Goal: Information Seeking & Learning: Find specific fact

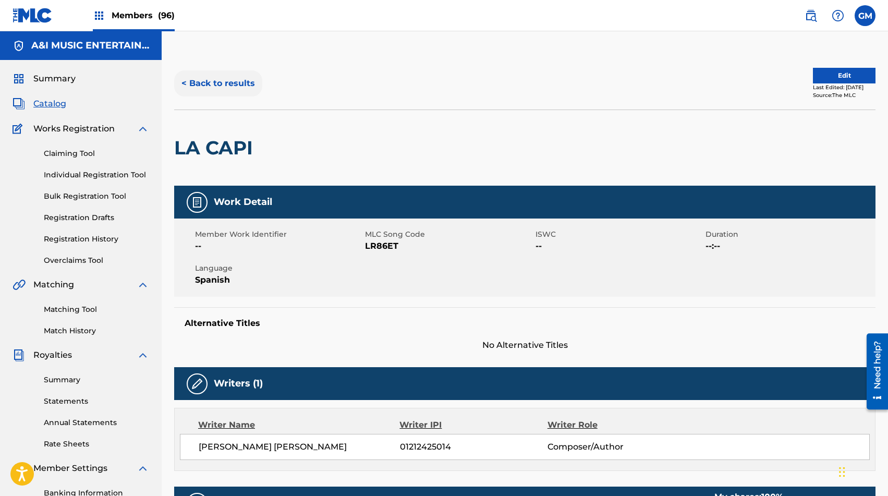
click at [209, 83] on button "< Back to results" at bounding box center [218, 83] width 88 height 26
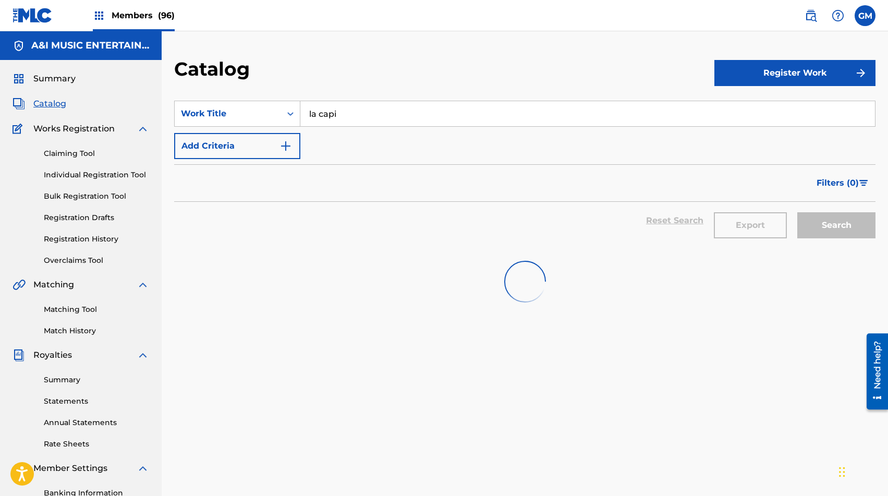
click at [339, 112] on input "la capi" at bounding box center [587, 113] width 574 height 25
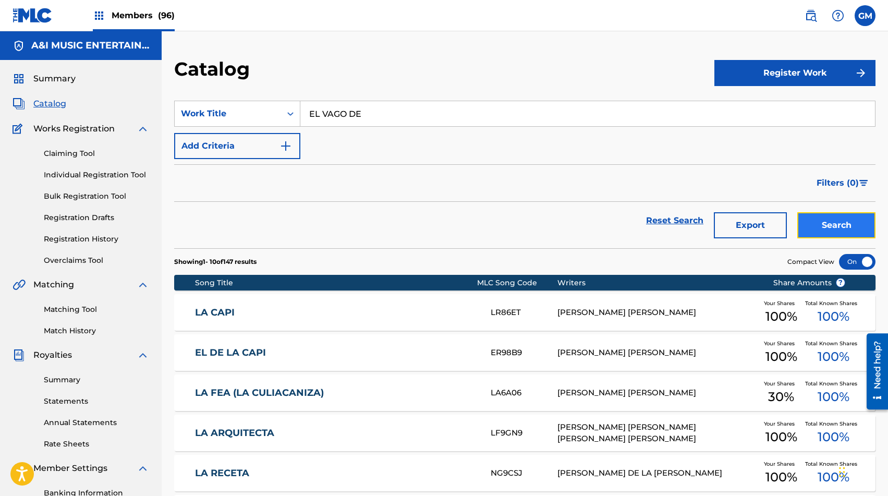
click at [814, 227] on button "Search" at bounding box center [836, 225] width 78 height 26
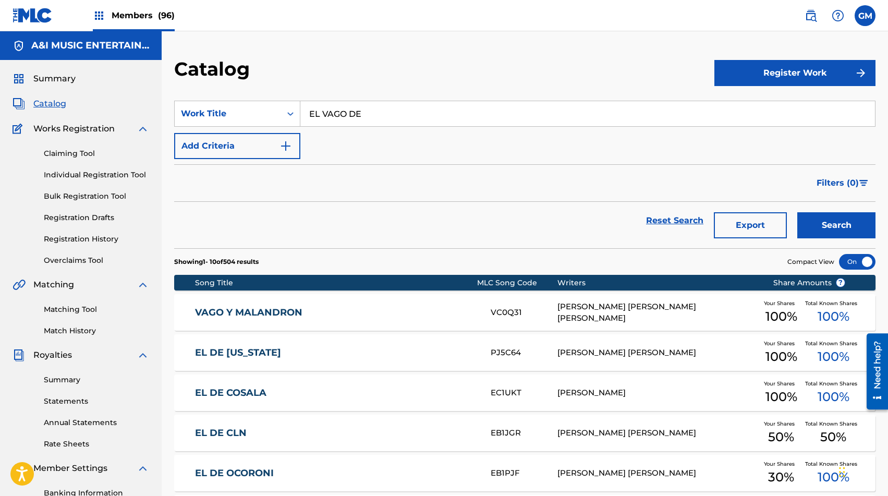
click at [335, 113] on input "EL VAGO DE" at bounding box center [587, 113] width 574 height 25
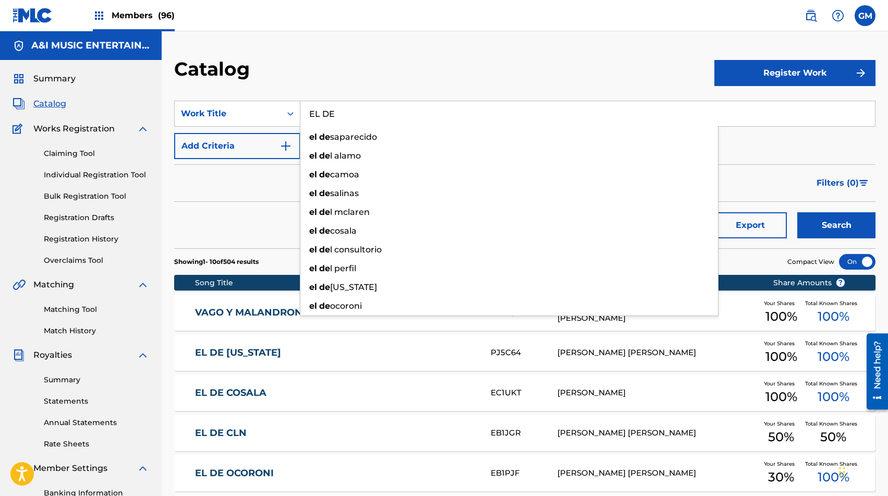
click at [349, 116] on input "EL DE" at bounding box center [587, 113] width 574 height 25
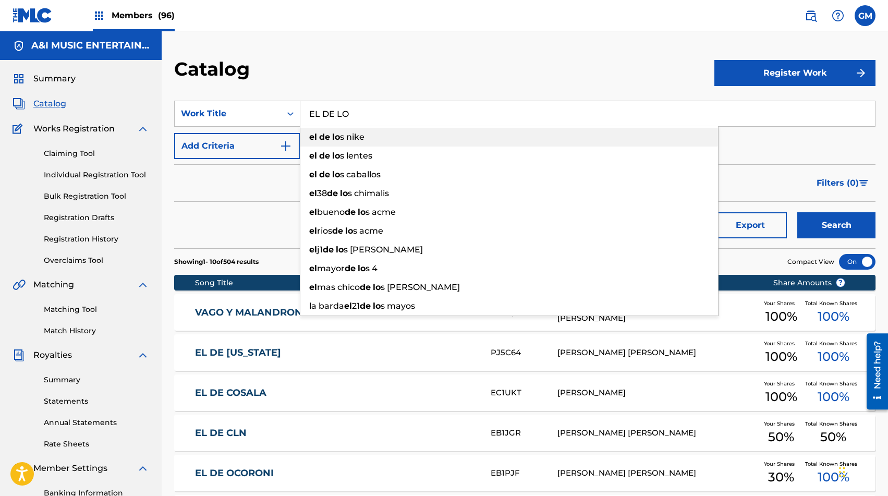
click at [332, 138] on span "Search Form" at bounding box center [331, 137] width 2 height 10
type input "el de los nike"
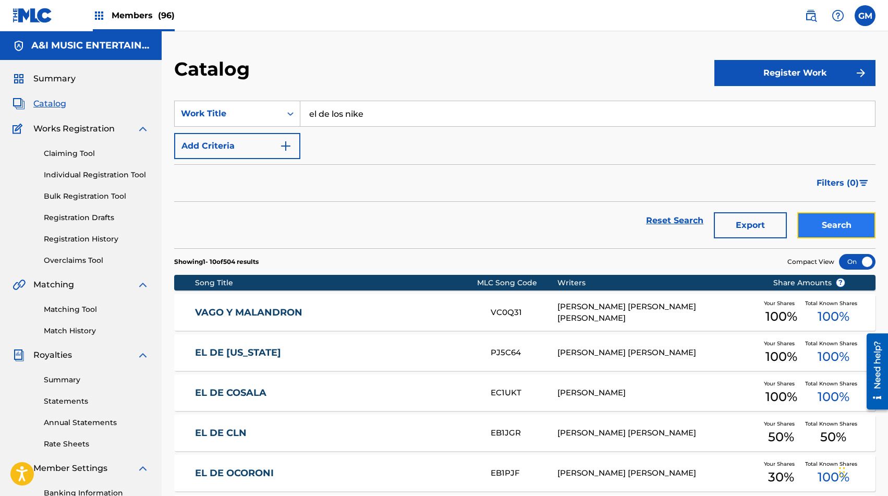
click at [841, 223] on button "Search" at bounding box center [836, 225] width 78 height 26
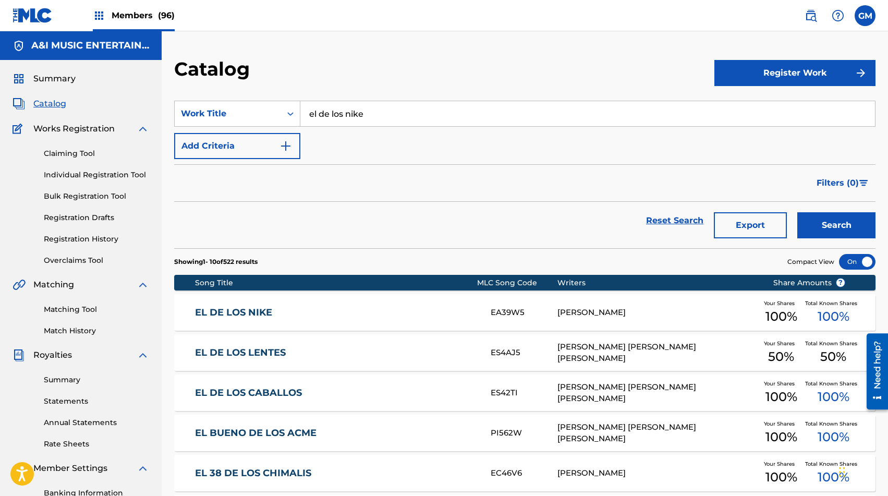
click at [328, 307] on link "EL DE LOS NIKE" at bounding box center [336, 313] width 282 height 12
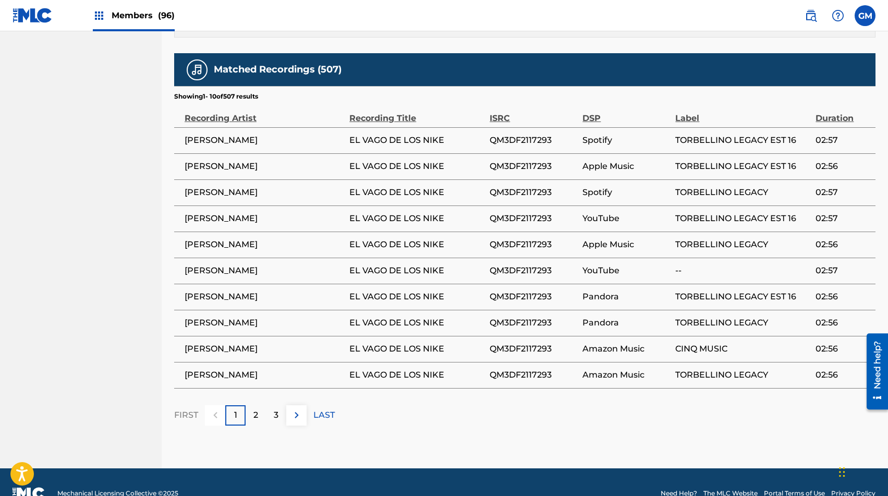
scroll to position [637, 0]
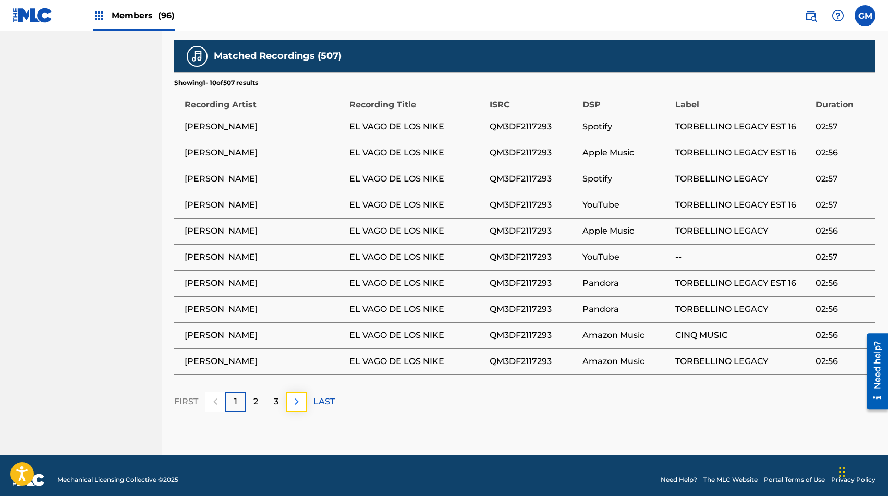
click at [297, 392] on button at bounding box center [296, 402] width 20 height 20
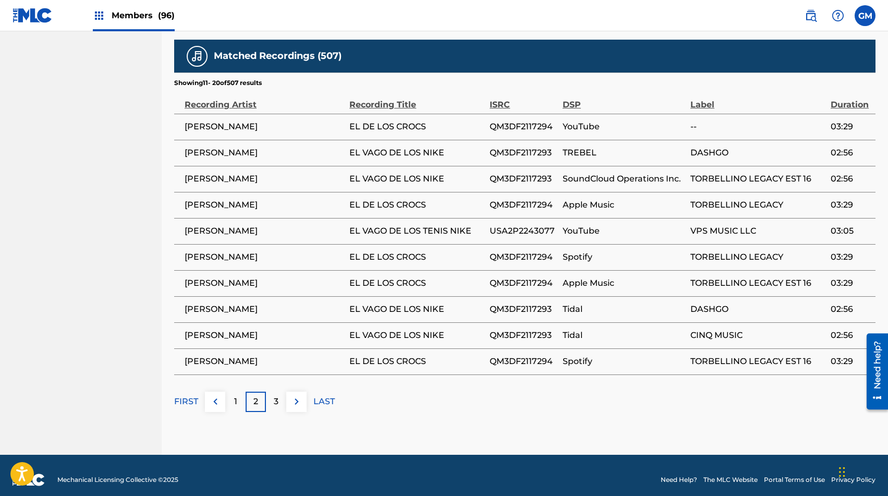
click at [228, 225] on span "[PERSON_NAME]" at bounding box center [265, 231] width 160 height 13
copy div "[PERSON_NAME]"
click at [301, 395] on img at bounding box center [296, 401] width 13 height 13
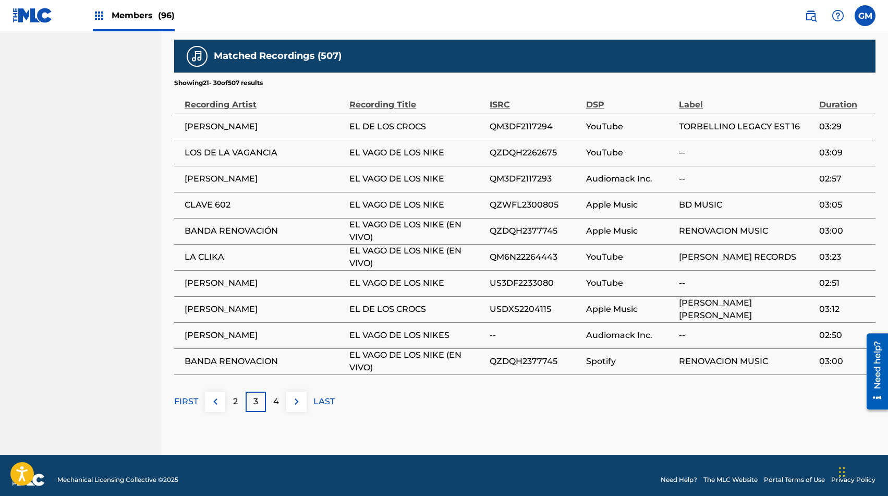
click at [222, 146] on span "LOS DE LA VAGANCIA" at bounding box center [265, 152] width 160 height 13
copy div "LOS DE LA VAGANCIA"
click at [209, 251] on span "LA CLIKA" at bounding box center [265, 257] width 160 height 13
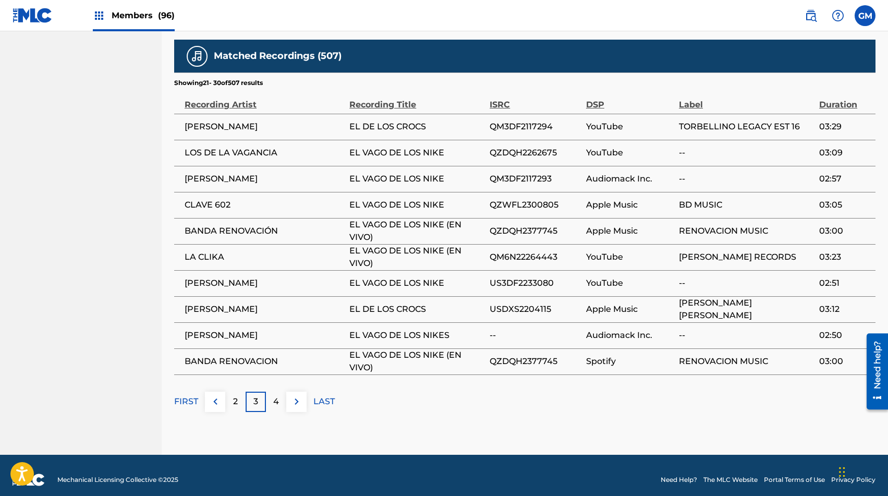
click at [209, 251] on span "LA CLIKA" at bounding box center [265, 257] width 160 height 13
copy div "LA CLIKA"
click at [200, 225] on span "BANDA RENOVACIÓN" at bounding box center [265, 231] width 160 height 13
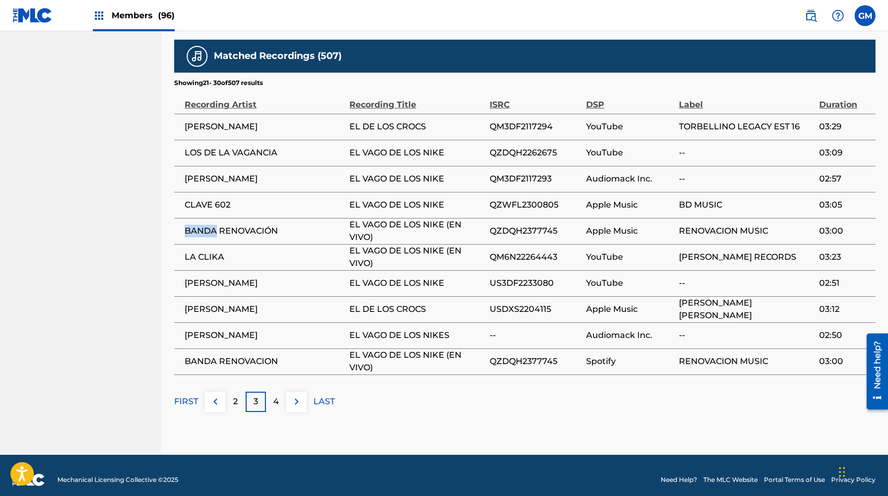
click at [200, 225] on span "BANDA RENOVACIÓN" at bounding box center [265, 231] width 160 height 13
copy div "BANDA RENOVACIÓN"
click at [298, 395] on img at bounding box center [296, 401] width 13 height 13
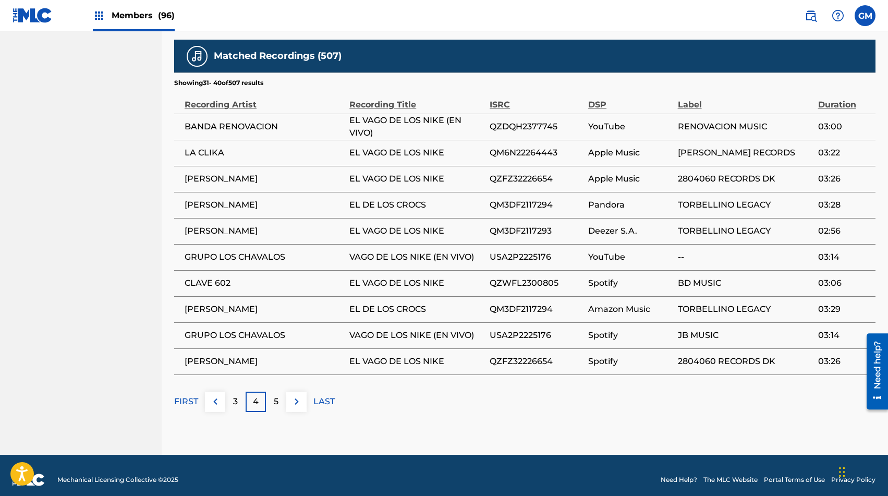
click at [192, 173] on span "[PERSON_NAME]" at bounding box center [265, 179] width 160 height 13
copy div "[PERSON_NAME]"
click at [225, 329] on span "GRUPO LOS CHAVALOS" at bounding box center [265, 335] width 160 height 13
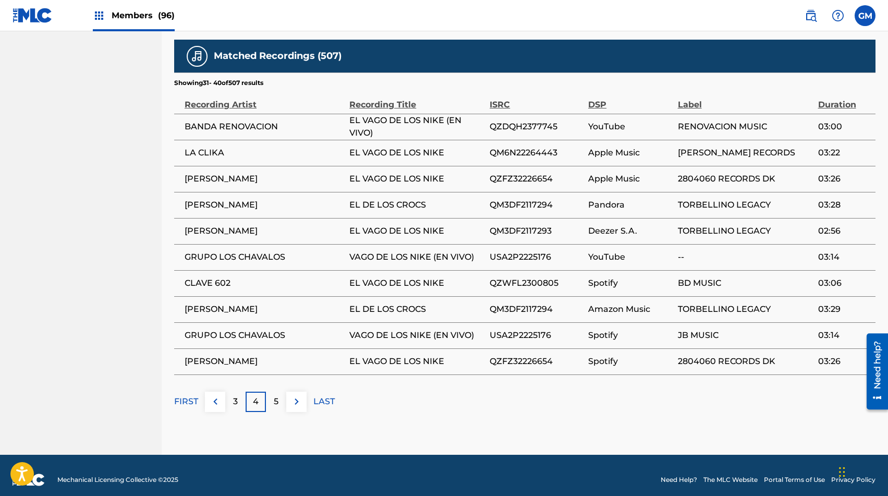
click at [225, 329] on span "GRUPO LOS CHAVALOS" at bounding box center [265, 335] width 160 height 13
copy div "GRUPO LOS CHAVALOS"
click at [292, 395] on img at bounding box center [296, 401] width 13 height 13
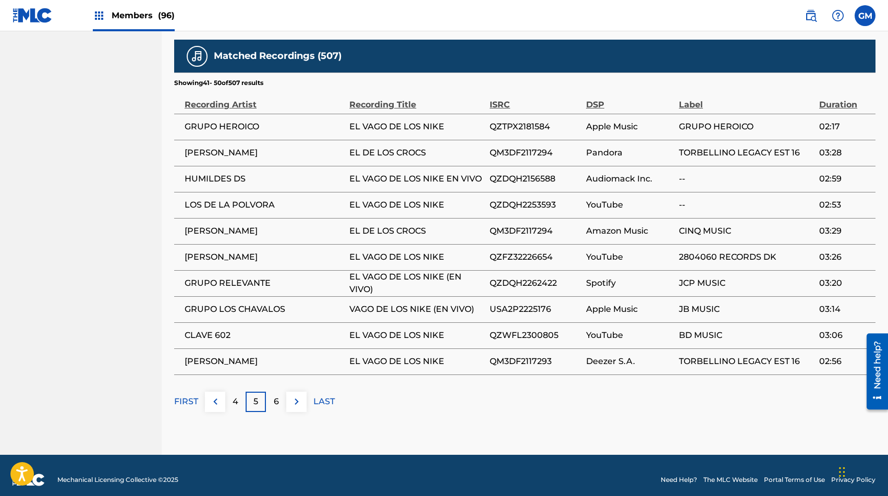
click at [221, 121] on span "GRUPO HEROICO" at bounding box center [265, 126] width 160 height 13
copy div "GRUPO HEROICO"
click at [226, 173] on span "HUMILDES DS" at bounding box center [265, 179] width 160 height 13
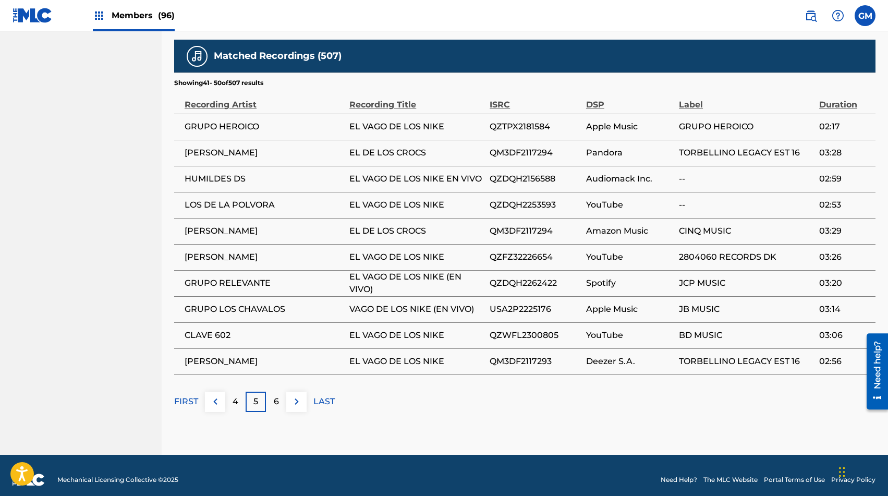
click at [226, 173] on span "HUMILDES DS" at bounding box center [265, 179] width 160 height 13
copy div "HUMILDES DS"
click at [243, 277] on span "GRUPO RELEVANTE" at bounding box center [265, 283] width 160 height 13
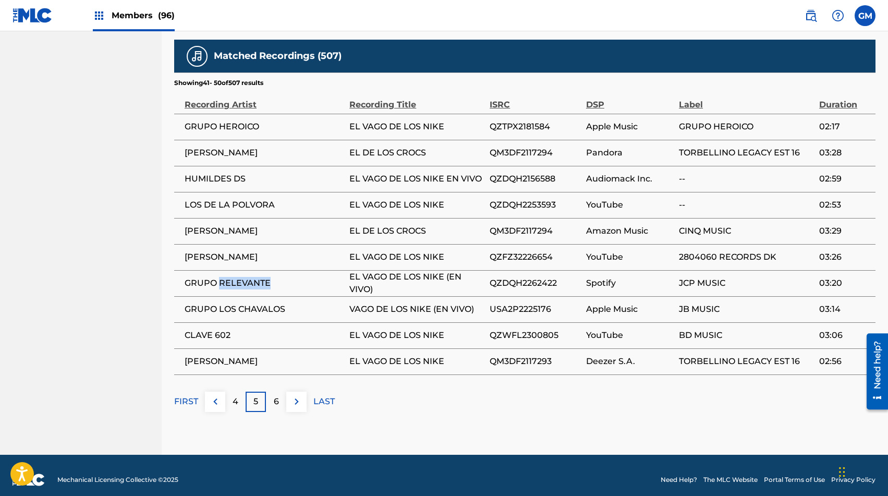
click at [243, 277] on span "GRUPO RELEVANTE" at bounding box center [265, 283] width 160 height 13
copy div "GRUPO RELEVANTE"
click at [294, 395] on img at bounding box center [296, 401] width 13 height 13
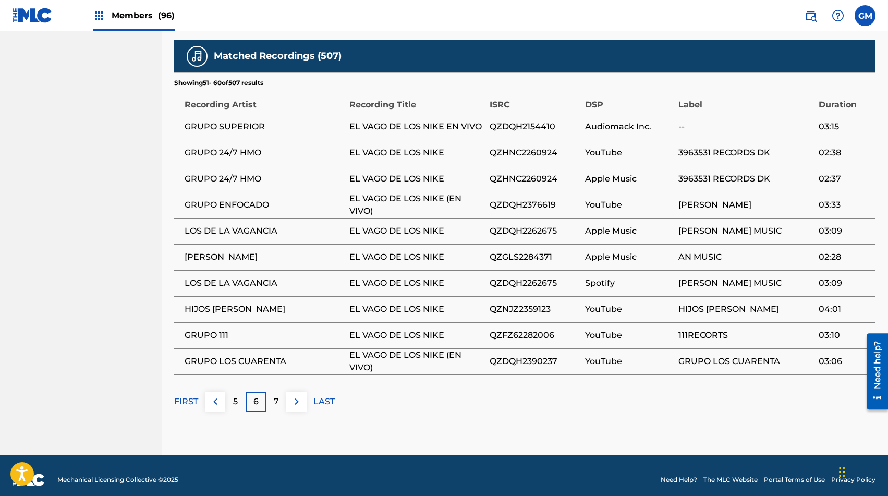
click at [223, 147] on span "GRUPO 24/7 HMO" at bounding box center [265, 152] width 160 height 13
copy div "GRUPO 24/7 HMO"
click at [249, 199] on span "GRUPO ENFOCADO" at bounding box center [265, 205] width 160 height 13
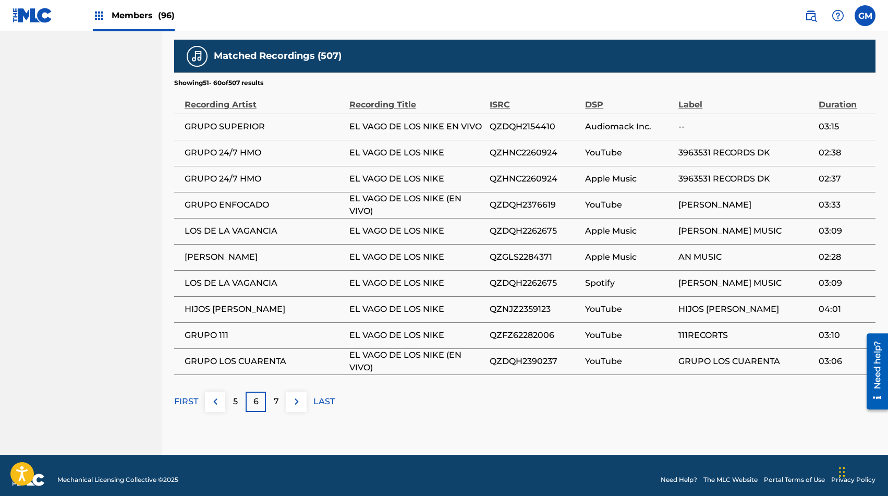
click at [249, 199] on span "GRUPO ENFOCADO" at bounding box center [265, 205] width 160 height 13
click at [237, 251] on span "[PERSON_NAME]" at bounding box center [265, 257] width 160 height 13
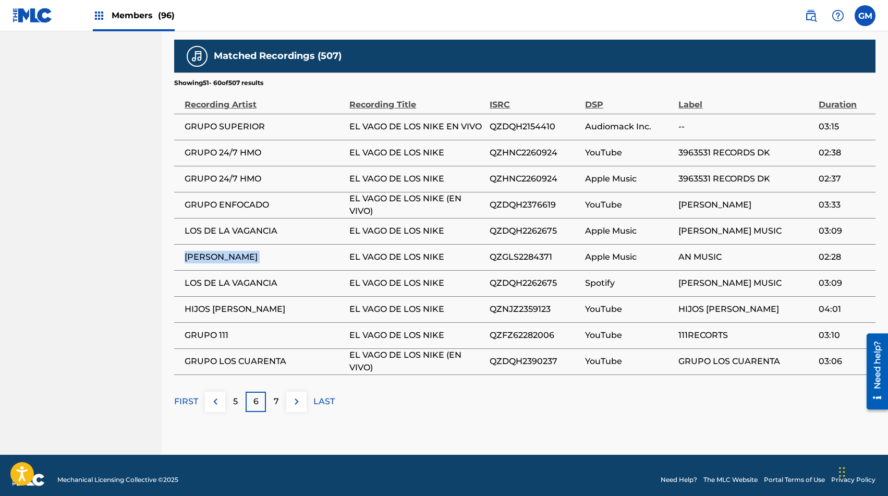
click at [242, 305] on span "HIJOS [PERSON_NAME]" at bounding box center [265, 309] width 160 height 13
click at [203, 329] on span "GRUPO 111" at bounding box center [265, 335] width 160 height 13
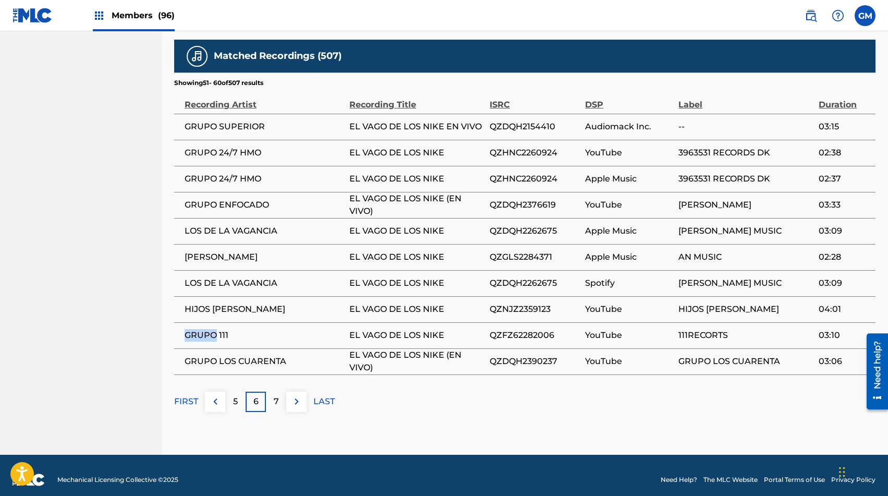
click at [203, 329] on span "GRUPO 111" at bounding box center [265, 335] width 160 height 13
click at [202, 355] on span "GRUPO LOS CUARENTA" at bounding box center [265, 361] width 160 height 13
click at [307, 394] on div "FIRST 5 6 7 LAST" at bounding box center [524, 402] width 701 height 20
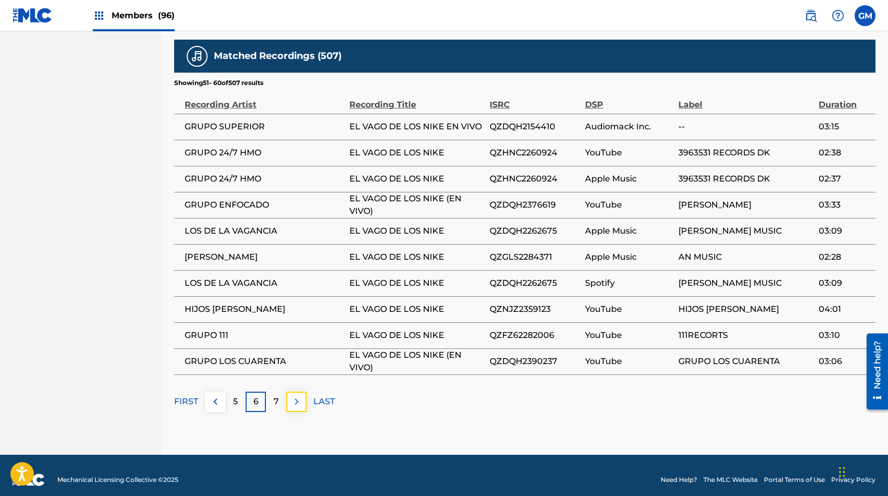
click at [301, 395] on img at bounding box center [296, 401] width 13 height 13
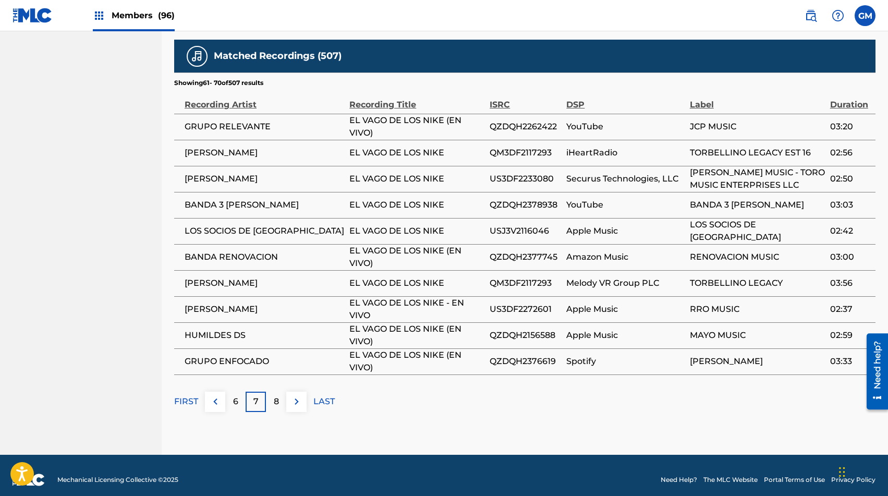
click at [192, 199] on span "BANDA 3 [PERSON_NAME]" at bounding box center [265, 205] width 160 height 13
click at [205, 225] on span "LOS SOCIOS DE [GEOGRAPHIC_DATA]" at bounding box center [265, 231] width 160 height 13
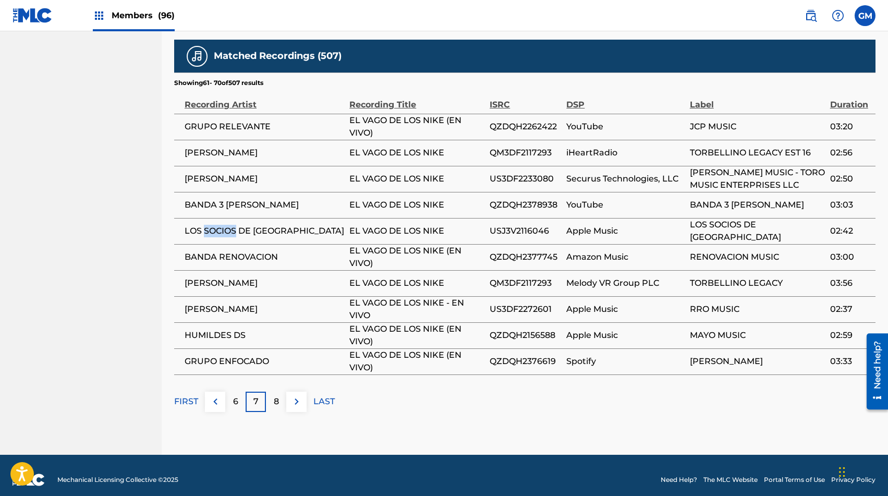
click at [205, 225] on span "LOS SOCIOS DE [GEOGRAPHIC_DATA]" at bounding box center [265, 231] width 160 height 13
click at [246, 303] on span "[PERSON_NAME]" at bounding box center [265, 309] width 160 height 13
click at [301, 395] on img at bounding box center [296, 401] width 13 height 13
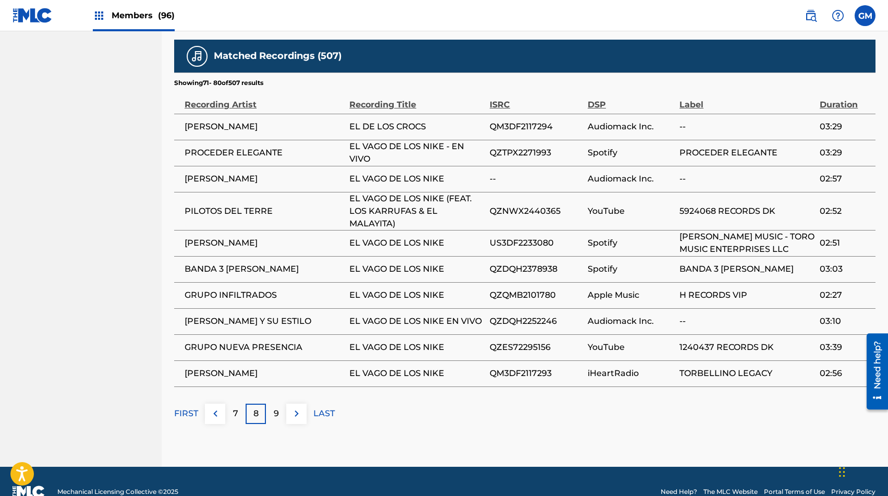
click at [255, 146] on span "PROCEDER ELEGANTE" at bounding box center [265, 152] width 160 height 13
click at [226, 205] on span "PILOTOS DEL TERRE" at bounding box center [265, 211] width 160 height 13
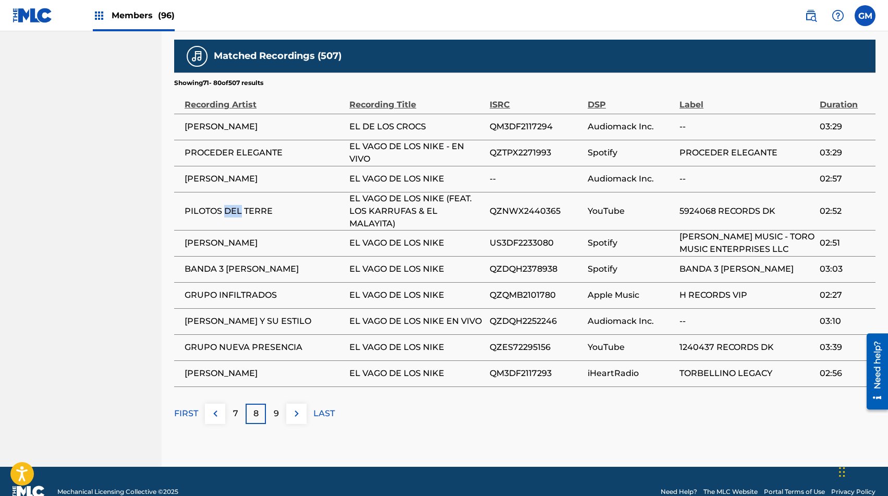
click at [226, 205] on span "PILOTOS DEL TERRE" at bounding box center [265, 211] width 160 height 13
click at [203, 289] on span "GRUPO INFILTRADOS" at bounding box center [265, 295] width 160 height 13
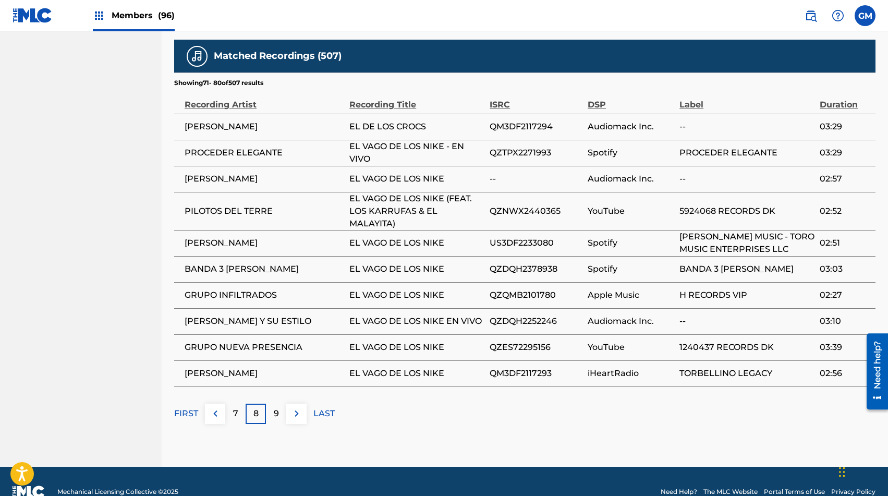
click at [265, 341] on span "GRUPO NUEVA PRESENCIA" at bounding box center [265, 347] width 160 height 13
click at [296, 407] on img at bounding box center [296, 413] width 13 height 13
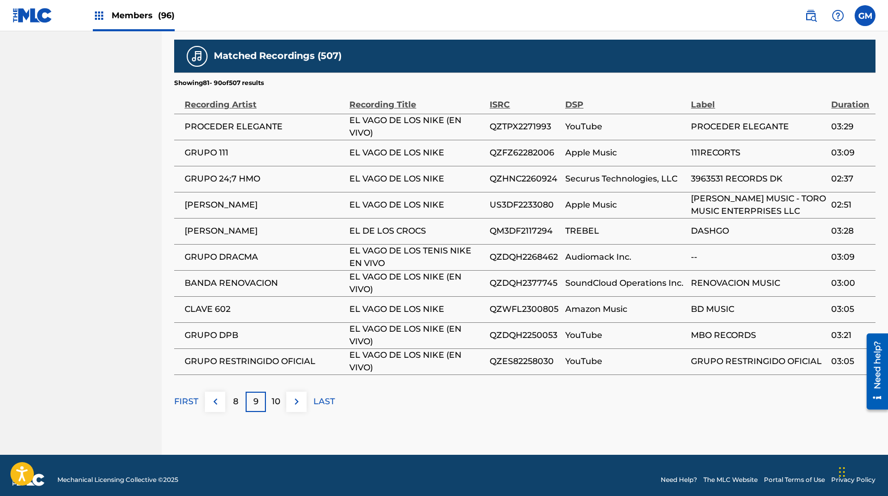
click at [232, 251] on span "GRUPO DRACMA" at bounding box center [265, 257] width 160 height 13
click at [256, 355] on span "GRUPO RESTRINGIDO OFICIAL" at bounding box center [265, 361] width 160 height 13
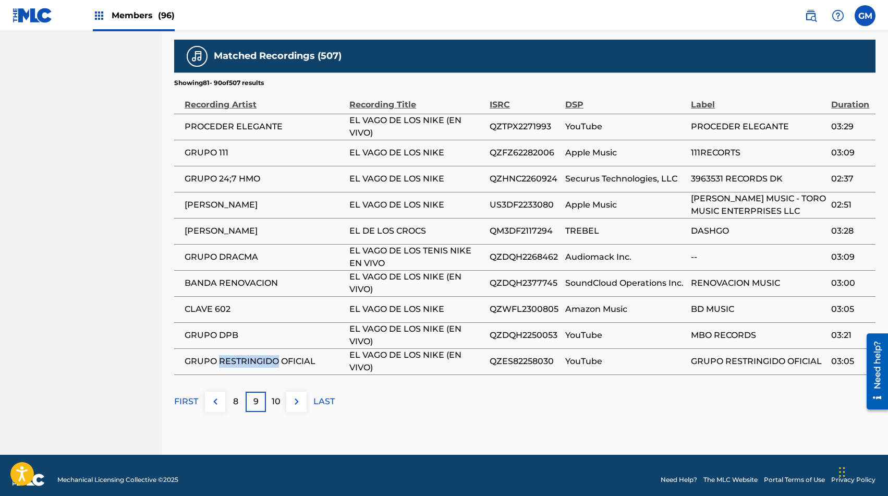
click at [256, 355] on span "GRUPO RESTRINGIDO OFICIAL" at bounding box center [265, 361] width 160 height 13
click at [305, 393] on button at bounding box center [296, 402] width 20 height 20
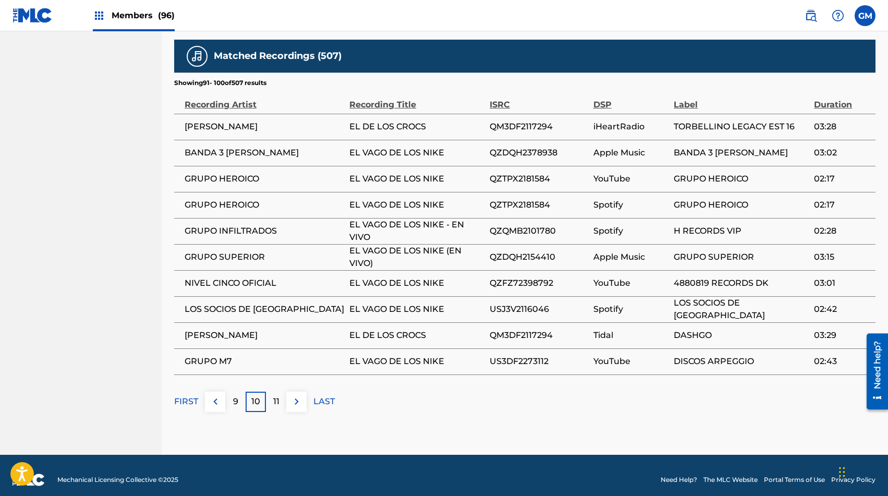
click at [224, 173] on span "GRUPO HEROICO" at bounding box center [265, 179] width 160 height 13
click at [225, 226] on span "GRUPO INFILTRADOS" at bounding box center [265, 231] width 160 height 13
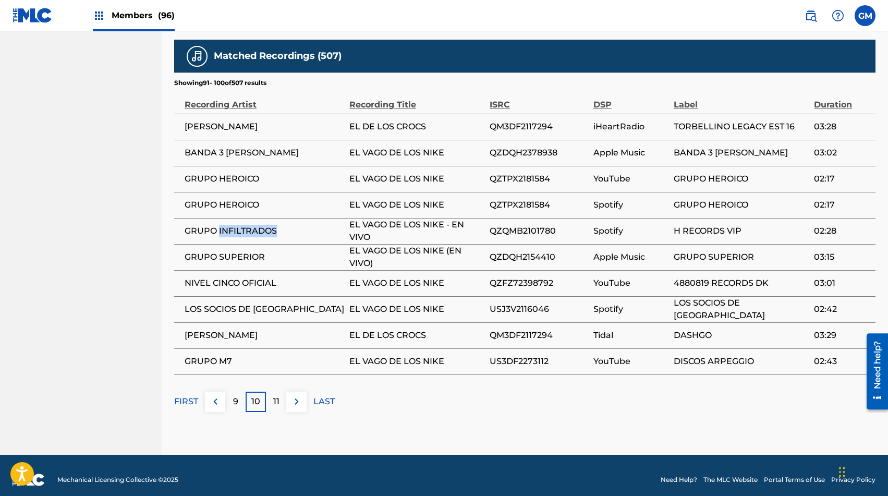
click at [225, 226] on span "GRUPO INFILTRADOS" at bounding box center [265, 231] width 160 height 13
click at [235, 277] on span "NIVEL CINCO OFICIAL" at bounding box center [265, 283] width 160 height 13
click at [220, 303] on span "LOS SOCIOS DE [GEOGRAPHIC_DATA]" at bounding box center [265, 309] width 160 height 13
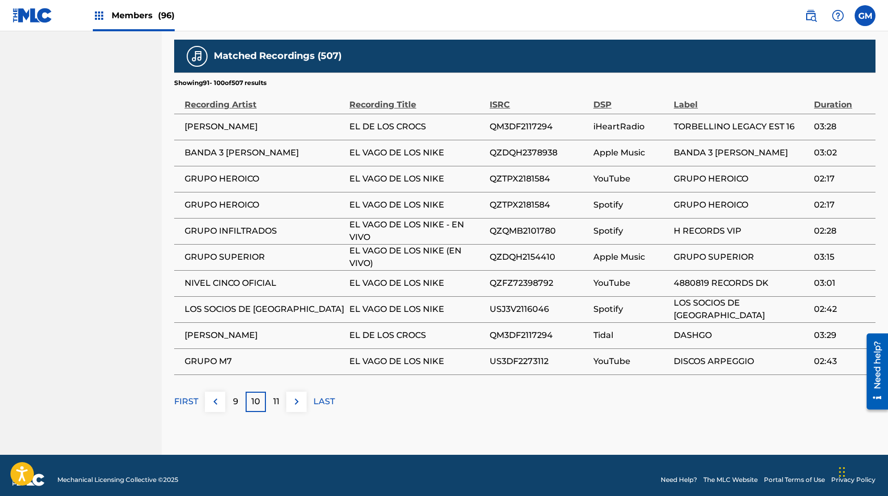
click at [220, 303] on span "LOS SOCIOS DE [GEOGRAPHIC_DATA]" at bounding box center [265, 309] width 160 height 13
click at [208, 355] on span "GRUPO M7" at bounding box center [265, 361] width 160 height 13
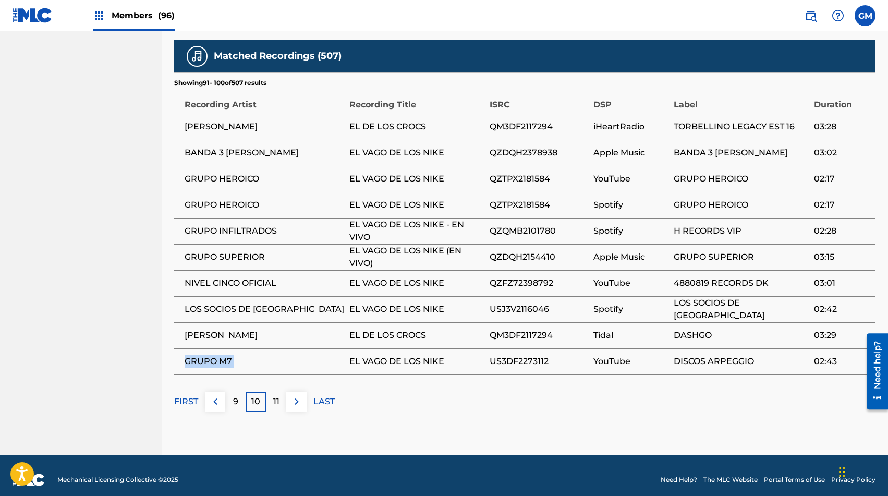
scroll to position [0, 0]
